Goal: Task Accomplishment & Management: Complete application form

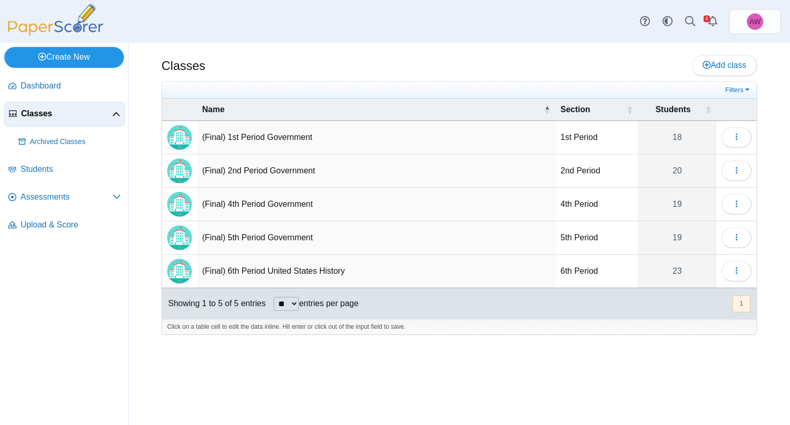
click at [70, 61] on link "Create New" at bounding box center [64, 57] width 120 height 21
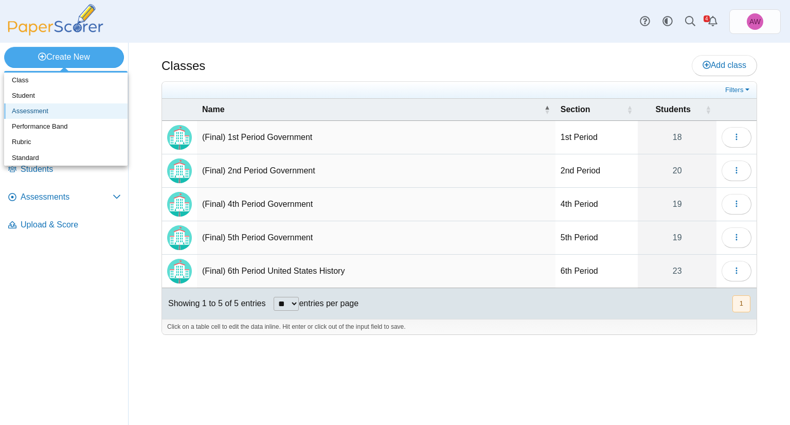
click at [81, 109] on link "Assessment" at bounding box center [65, 110] width 123 height 15
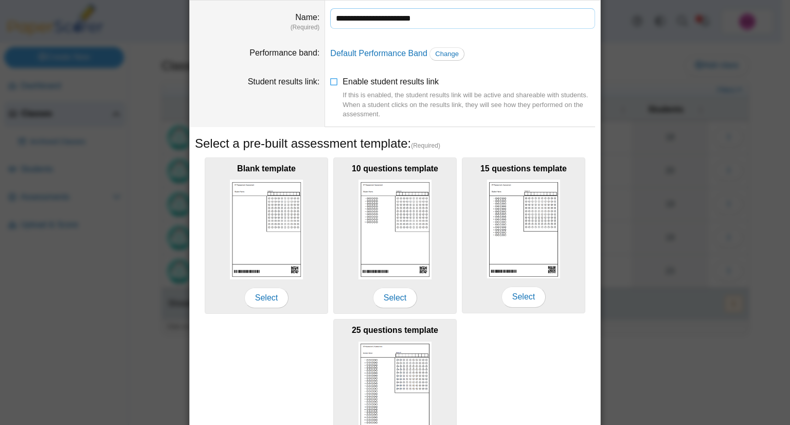
scroll to position [103, 0]
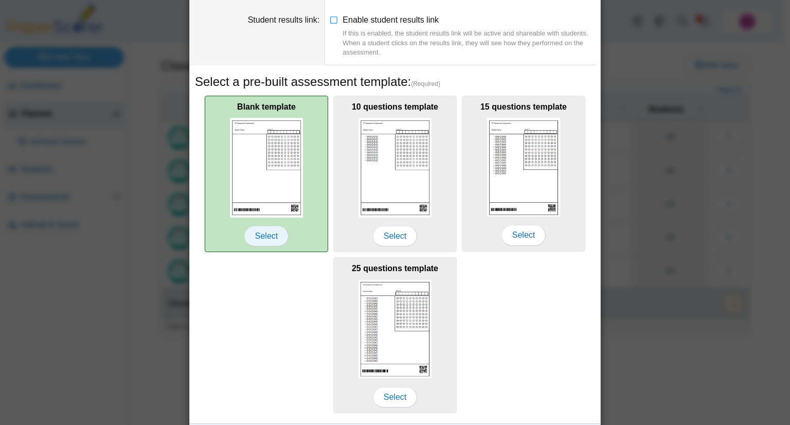
type input "**********"
click at [276, 240] on span "Select" at bounding box center [266, 236] width 44 height 21
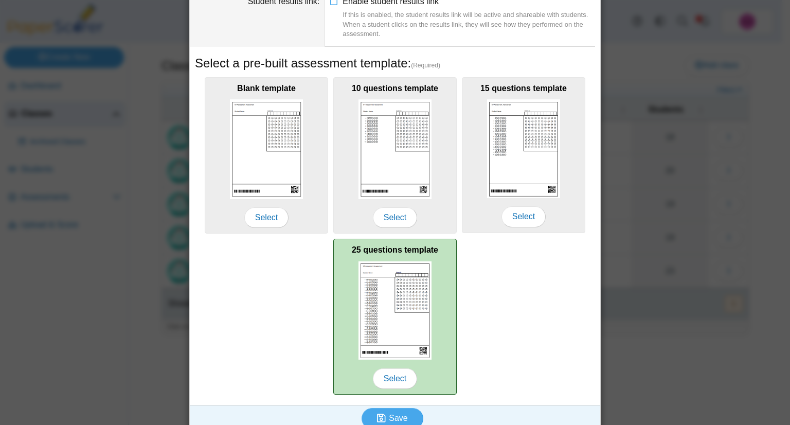
scroll to position [131, 0]
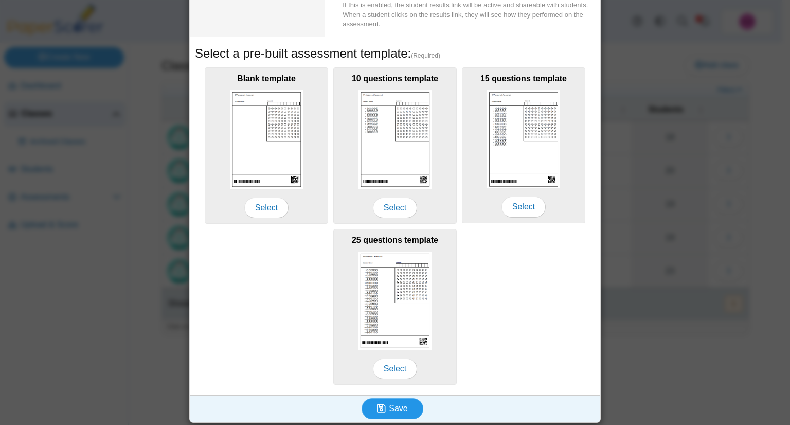
click at [405, 404] on button "Save" at bounding box center [393, 408] width 62 height 21
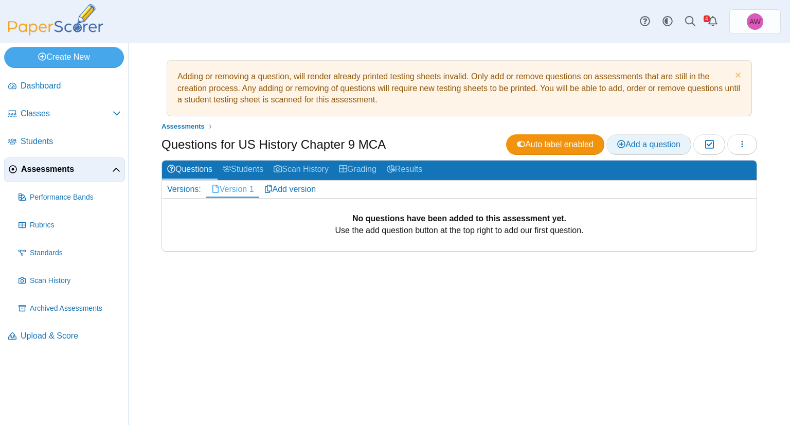
click at [641, 145] on span "Add a question" at bounding box center [648, 144] width 63 height 9
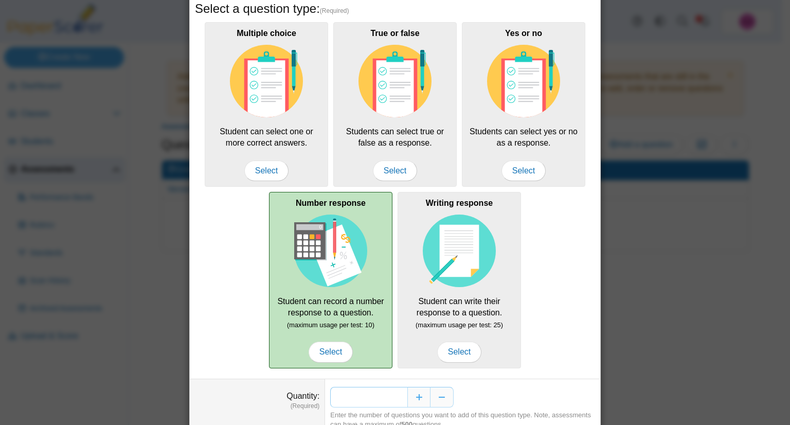
scroll to position [91, 0]
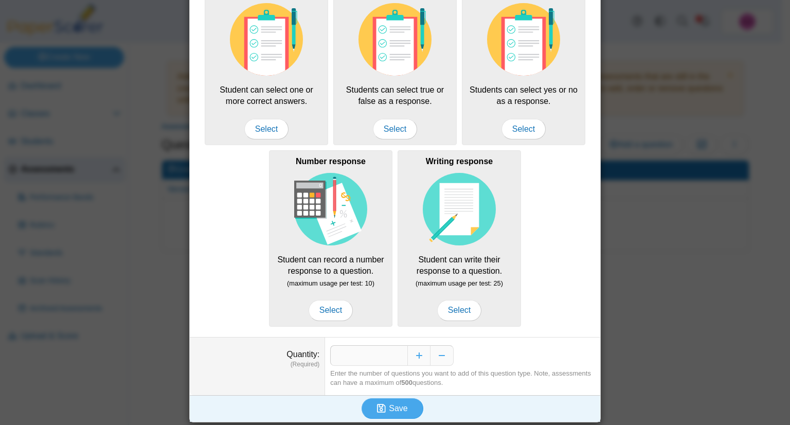
click at [389, 363] on dd "* Enter the number of questions you want to add of this question type. Note, as…" at bounding box center [462, 366] width 275 height 58
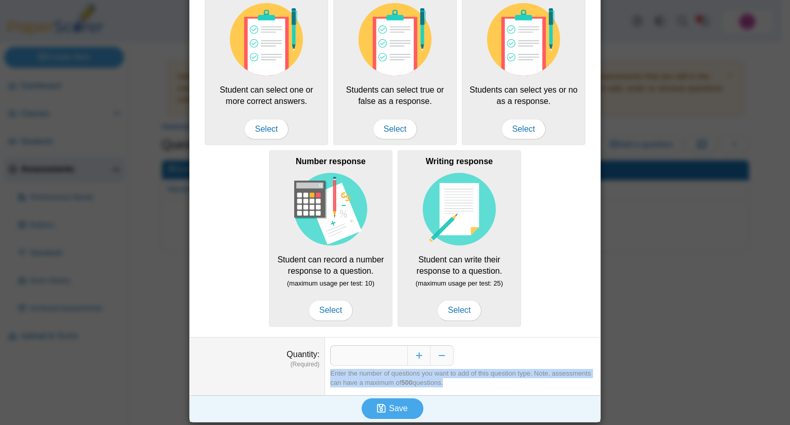
click at [389, 363] on dd "* Enter the number of questions you want to add of this question type. Note, as…" at bounding box center [462, 366] width 275 height 58
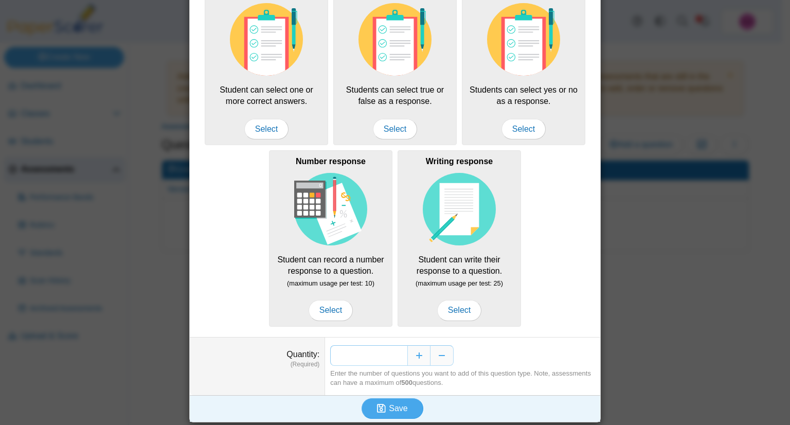
click at [392, 352] on input "*" at bounding box center [368, 355] width 77 height 21
type input "**"
click at [396, 410] on span "Save" at bounding box center [398, 408] width 19 height 9
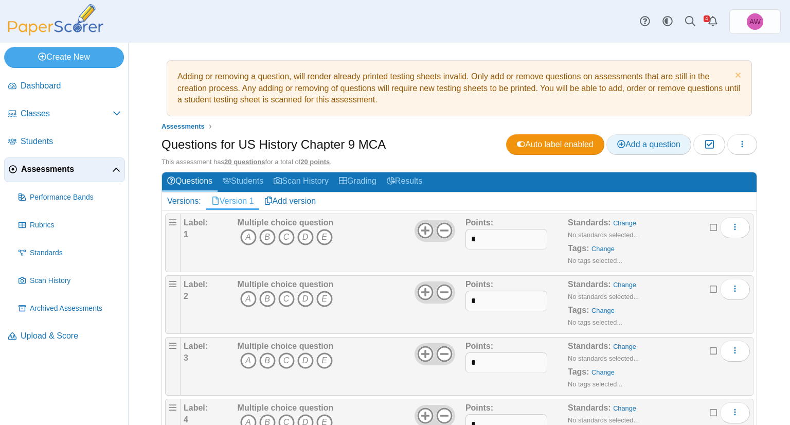
click at [647, 140] on span "Add a question" at bounding box center [648, 144] width 63 height 9
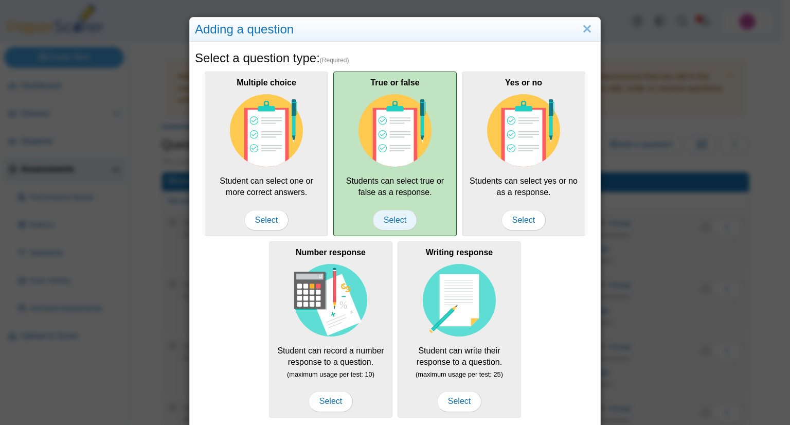
click at [404, 216] on span "Select" at bounding box center [395, 220] width 44 height 21
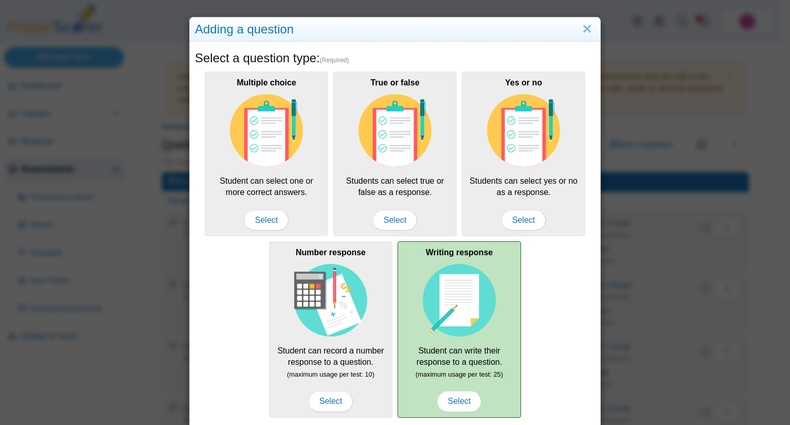
scroll to position [91, 0]
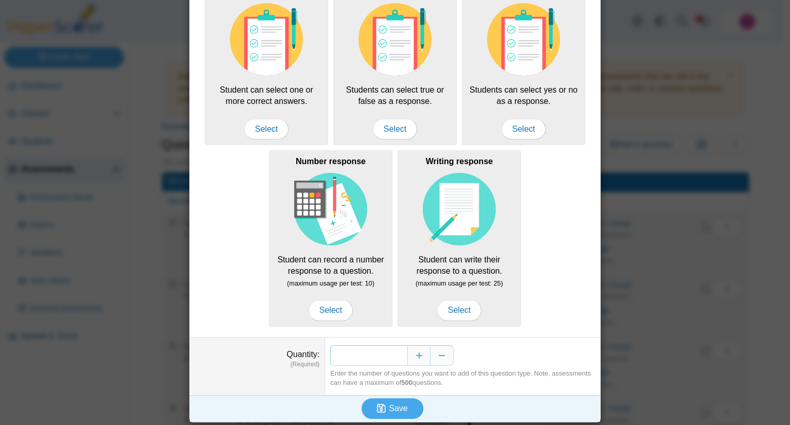
click at [373, 352] on input "*" at bounding box center [368, 355] width 77 height 21
type input "**"
click at [407, 406] on button "Save" at bounding box center [393, 408] width 62 height 21
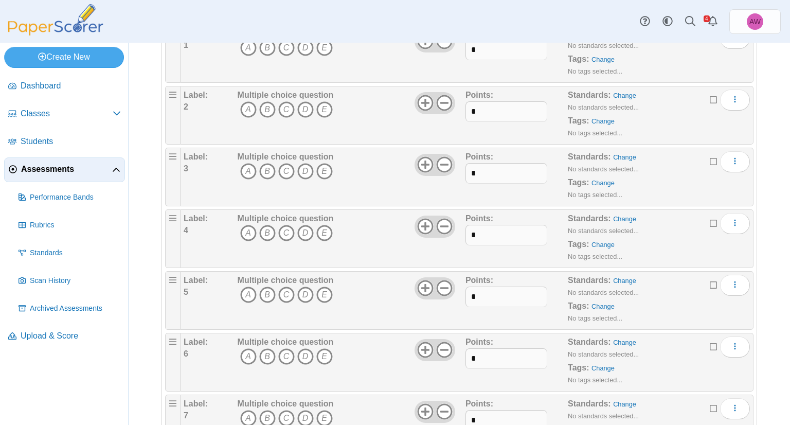
scroll to position [309, 0]
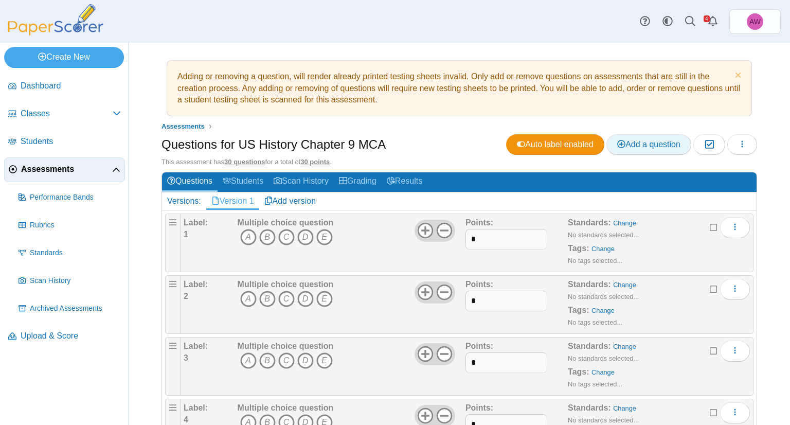
click at [632, 140] on span "Add a question" at bounding box center [648, 144] width 63 height 9
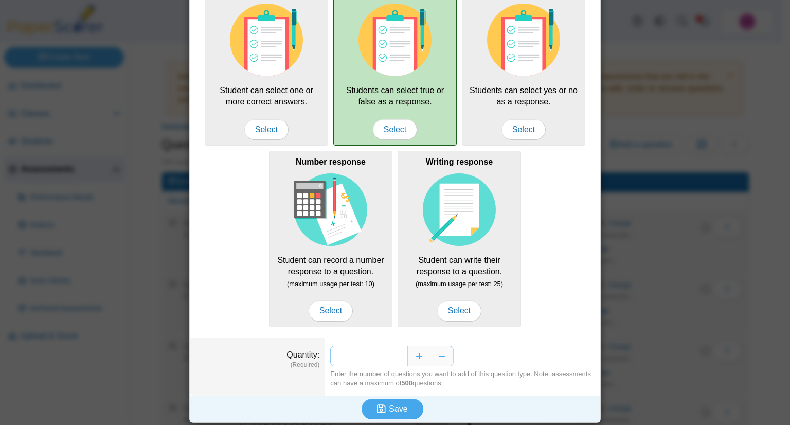
scroll to position [91, 0]
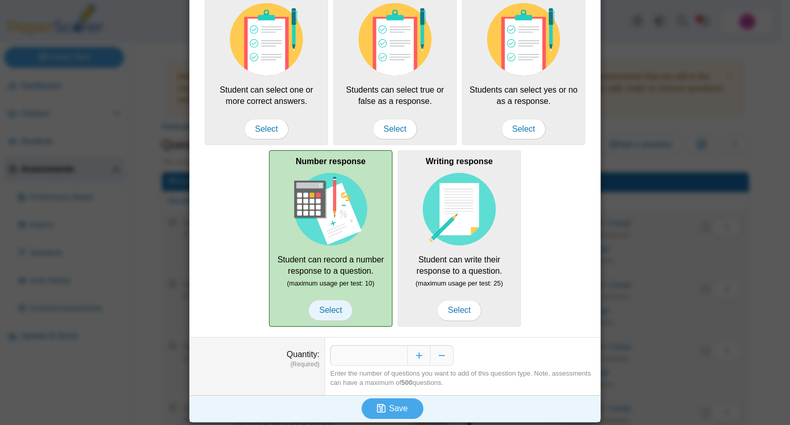
click at [329, 311] on span "Select" at bounding box center [331, 310] width 44 height 21
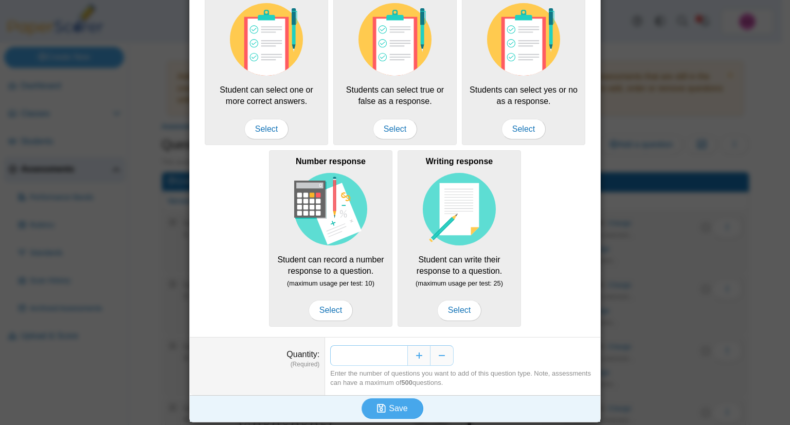
click at [400, 354] on input "*" at bounding box center [368, 355] width 77 height 21
type input "**"
click at [403, 404] on button "Save" at bounding box center [393, 408] width 62 height 21
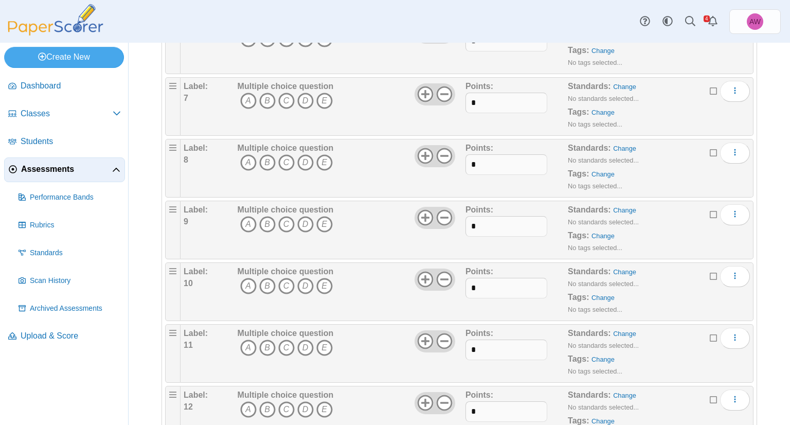
scroll to position [769, 0]
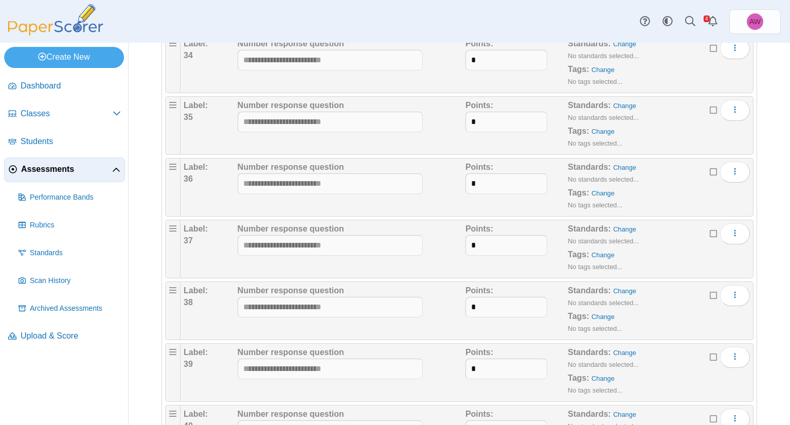
scroll to position [2268, 0]
